Goal: Information Seeking & Learning: Learn about a topic

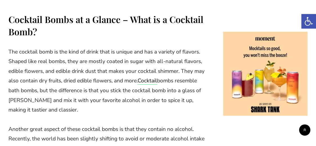
scroll to position [337, 0]
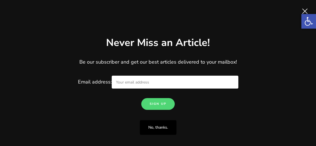
click at [306, 10] on span "Close" at bounding box center [304, 11] width 11 height 11
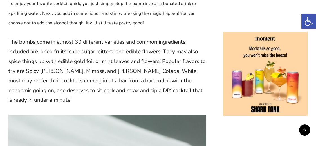
scroll to position [720, 0]
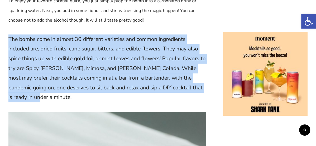
drag, startPoint x: 10, startPoint y: 38, endPoint x: 46, endPoint y: 97, distance: 69.7
click at [46, 97] on p "The bombs come in almost 30 different varieties and common ingredients included…" at bounding box center [107, 69] width 198 height 68
copy p "The bombs come in almost 30 different varieties and common ingredients included…"
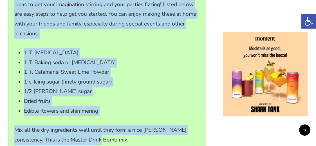
scroll to position [1024, 0]
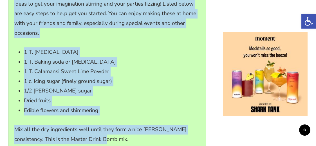
drag, startPoint x: 16, startPoint y: 45, endPoint x: 96, endPoint y: 139, distance: 123.1
click at [96, 139] on div "How to Make a Cocktail Bomb ([PERSON_NAME] Style) You can definitely make your …" at bounding box center [107, 118] width 197 height 336
copy div "You can definitely make your own DIY cocktail bombs. Here are a couple of ideas…"
click at [138, 92] on li "1/2 [PERSON_NAME] sugar" at bounding box center [112, 91] width 176 height 10
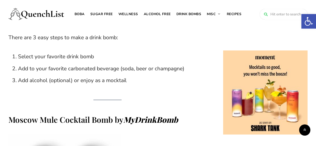
scroll to position [4425, 0]
